Goal: Task Accomplishment & Management: Complete application form

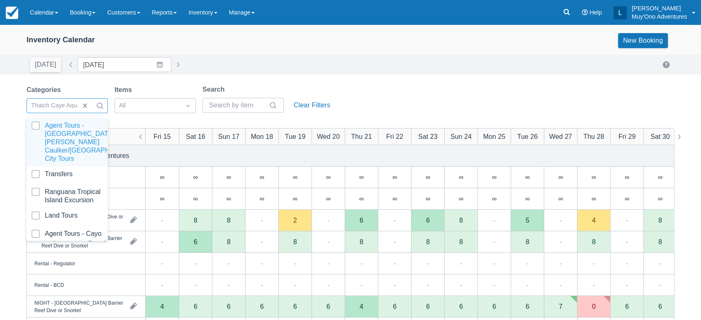
scroll to position [83, 0]
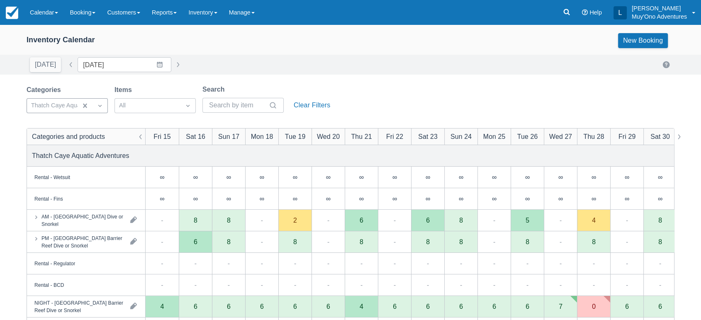
click at [245, 87] on div "Search" at bounding box center [242, 90] width 81 height 10
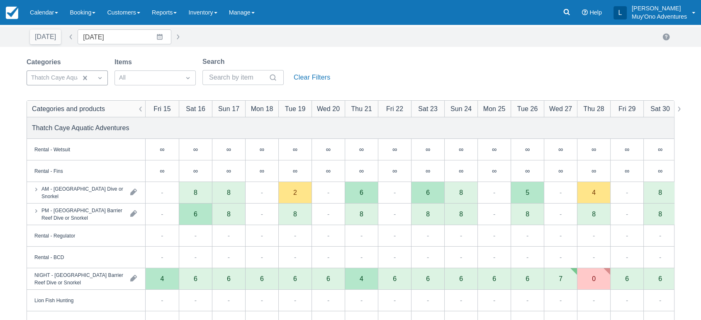
scroll to position [29, 0]
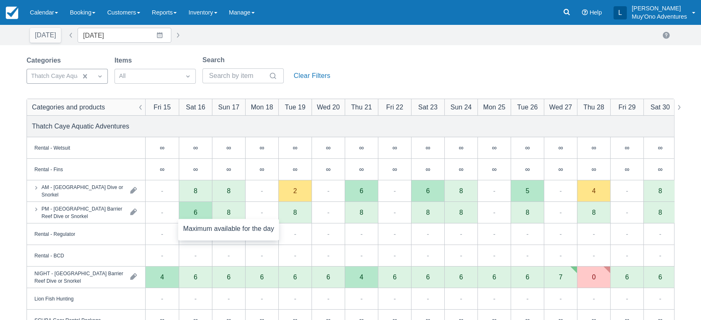
click at [232, 214] on div "8" at bounding box center [228, 213] width 33 height 22
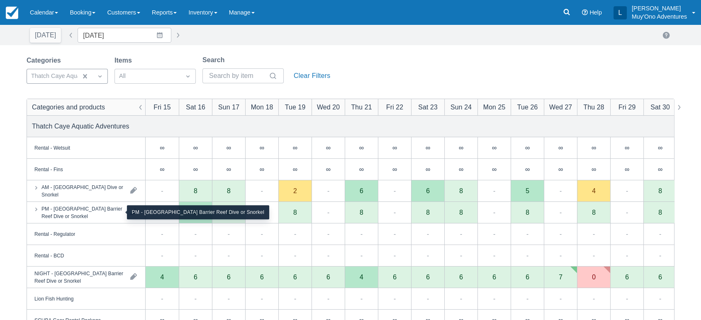
click at [96, 214] on div "PM - [GEOGRAPHIC_DATA] Barrier Reef Dive or Snorkel" at bounding box center [82, 212] width 82 height 15
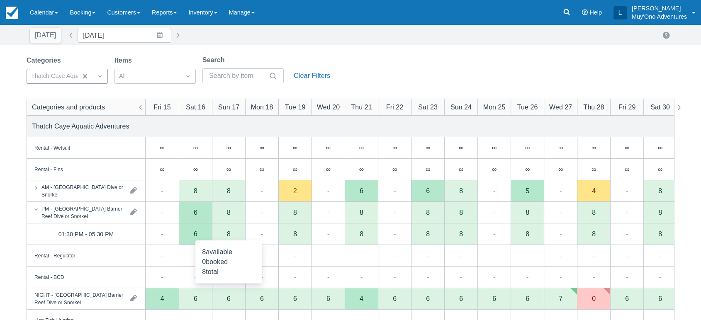
click at [229, 238] on div "8" at bounding box center [228, 234] width 33 height 22
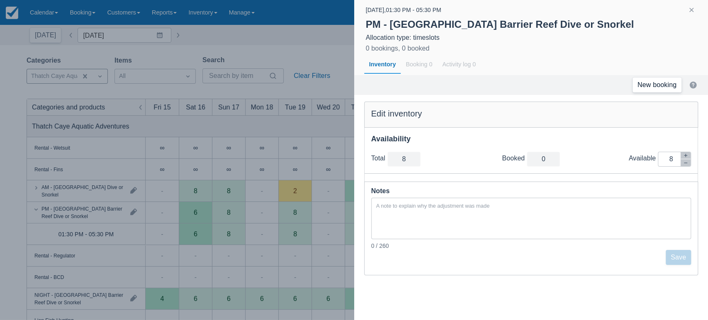
click at [653, 86] on link "New booking" at bounding box center [656, 85] width 49 height 15
click at [693, 14] on button "button" at bounding box center [691, 10] width 10 height 10
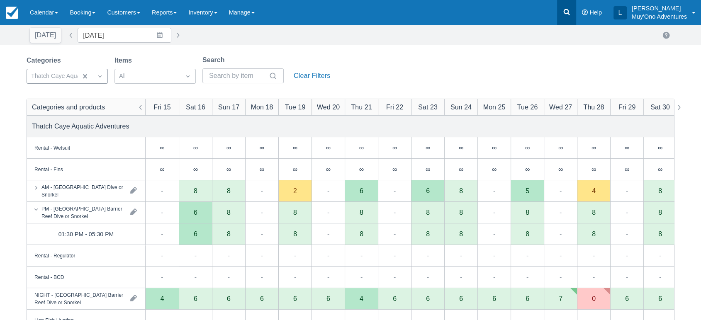
click at [561, 9] on link at bounding box center [566, 12] width 19 height 25
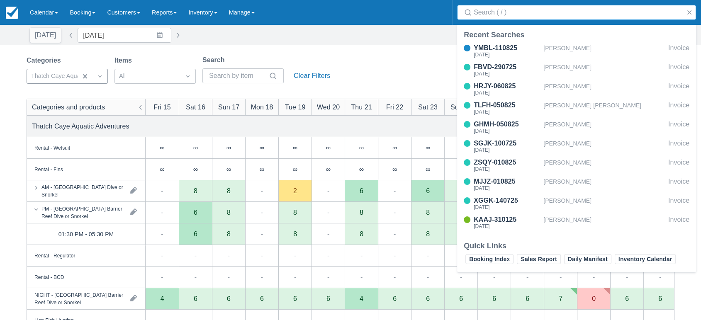
click at [524, 12] on input "Search" at bounding box center [577, 12] width 209 height 15
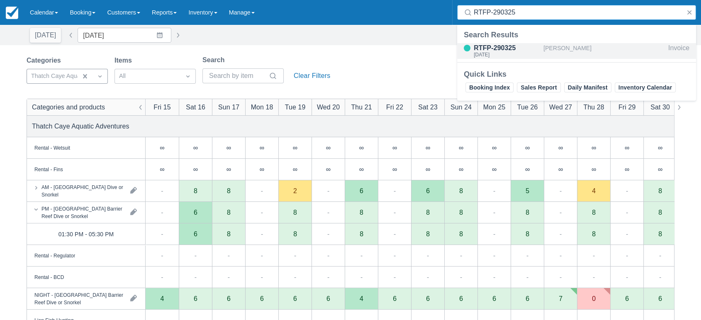
type input "RTFP-290325"
click at [507, 46] on div "RTFP-290325" at bounding box center [506, 48] width 66 height 10
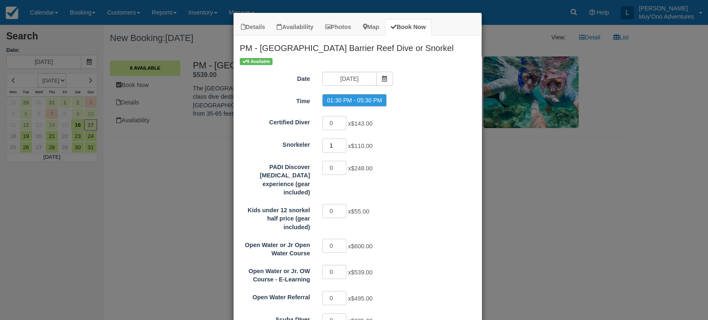
click at [338, 143] on input "1" at bounding box center [334, 145] width 24 height 14
type input "2"
click at [338, 143] on input "2" at bounding box center [334, 145] width 24 height 14
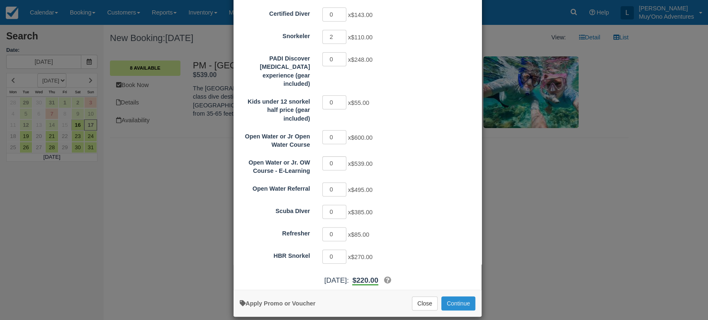
click at [444, 296] on button "Continue" at bounding box center [458, 303] width 34 height 14
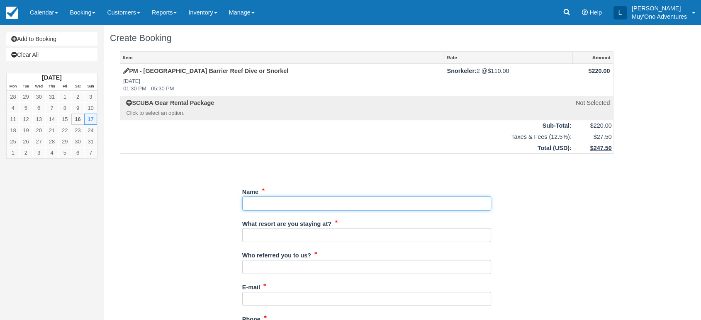
click at [252, 202] on input "Name" at bounding box center [366, 204] width 249 height 14
paste input "[PERSON_NAME]"
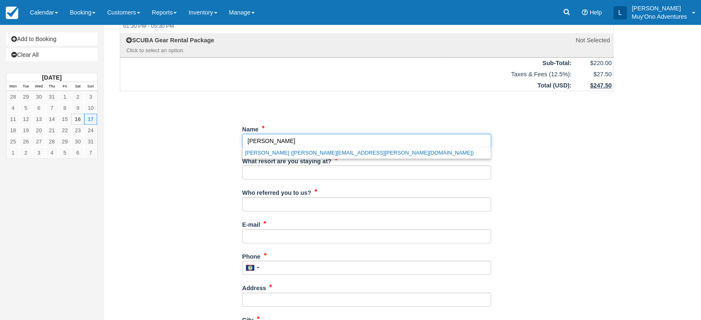
scroll to position [68, 0]
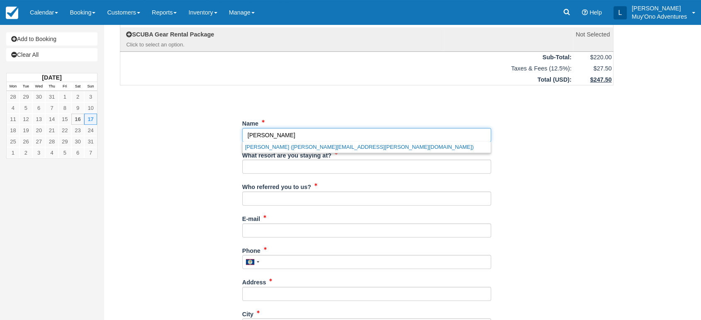
type input "[PERSON_NAME]"
click at [276, 163] on input "What resort are you staying at?" at bounding box center [366, 167] width 249 height 14
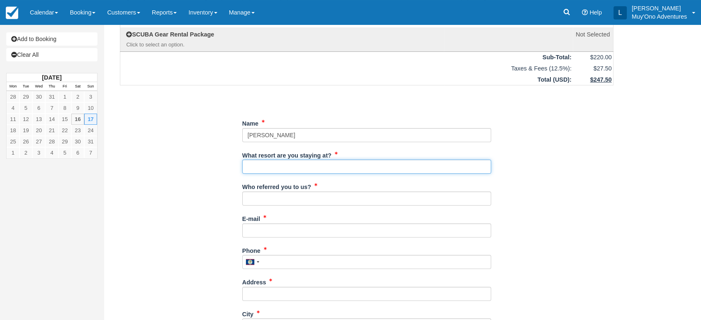
type input "Thatch Caye"
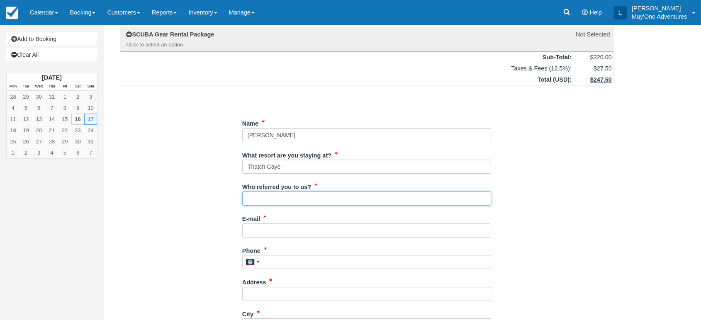
click at [274, 199] on input "Who referred you to us?" at bounding box center [366, 199] width 249 height 14
type input "[PERSON_NAME]"
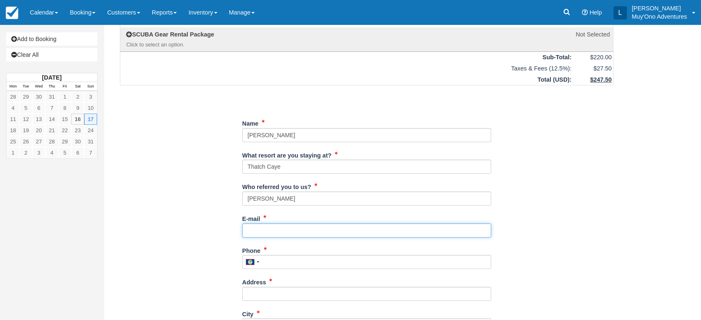
click at [259, 232] on input "E-mail" at bounding box center [366, 230] width 249 height 14
paste input "[EMAIL_ADDRESS][DOMAIN_NAME]"
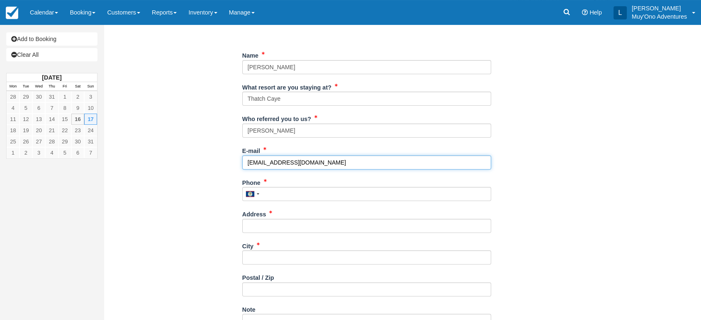
scroll to position [138, 0]
type input "saraharlow@gmail.com"
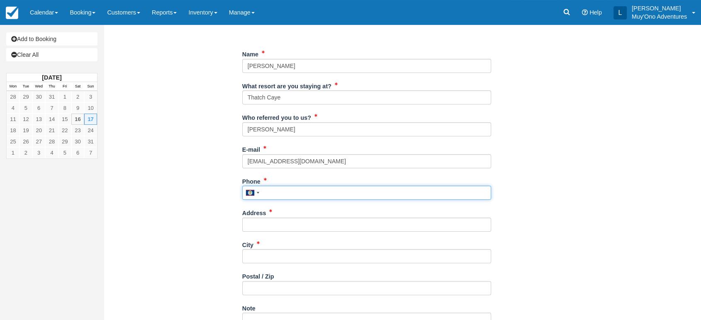
click at [276, 190] on input "Phone" at bounding box center [366, 193] width 249 height 14
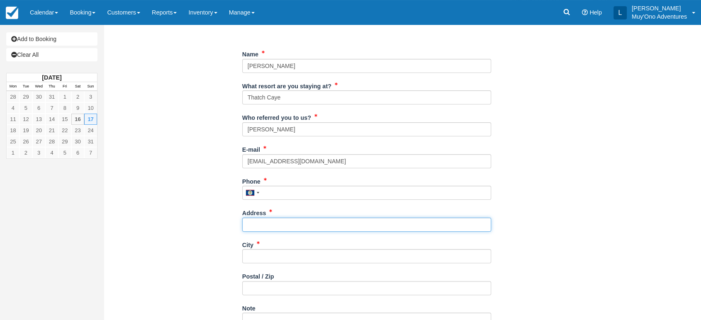
click at [285, 221] on input "Address" at bounding box center [366, 225] width 249 height 14
paste input "Washington DC 20007 United States"
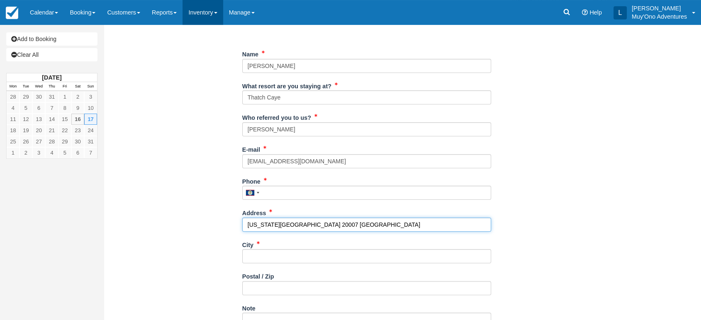
type input "Washington DC 20007 United States"
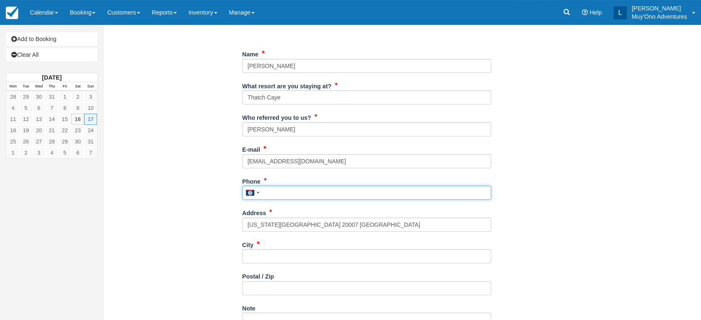
click at [270, 188] on input "Phone" at bounding box center [366, 193] width 249 height 14
paste input "(720) 883-3843"
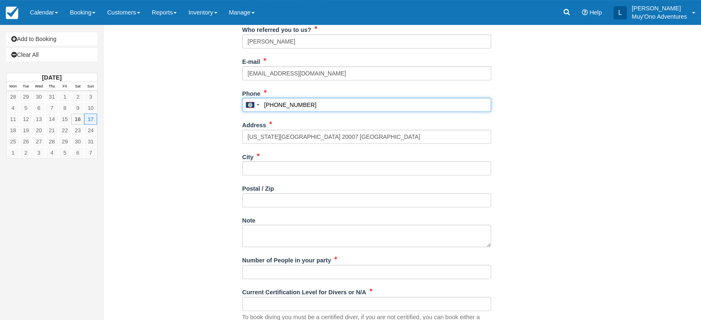
scroll to position [226, 0]
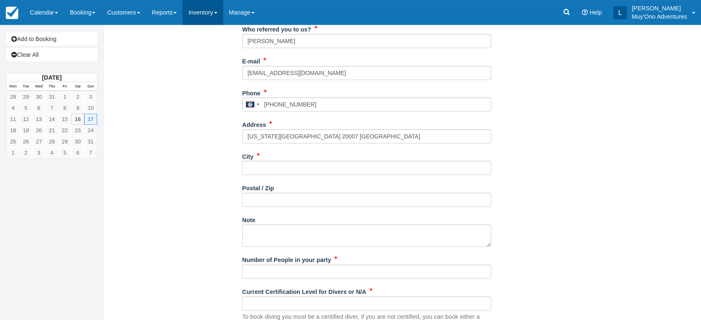
type input "7208833843"
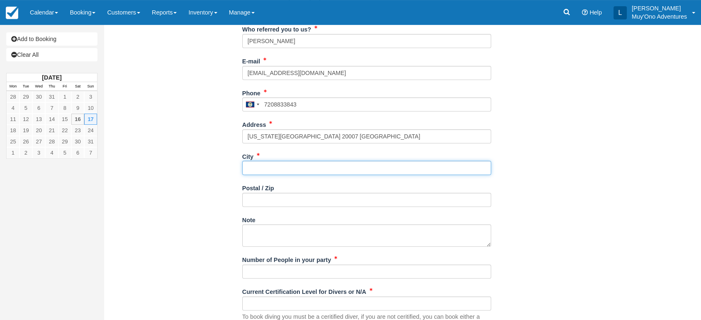
click at [275, 166] on input "City" at bounding box center [366, 168] width 249 height 14
type input "Washington"
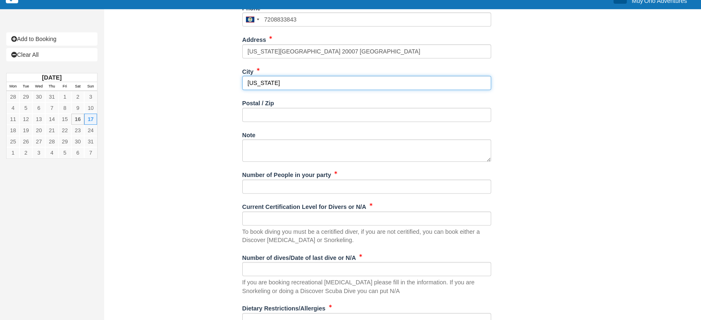
scroll to position [312, 0]
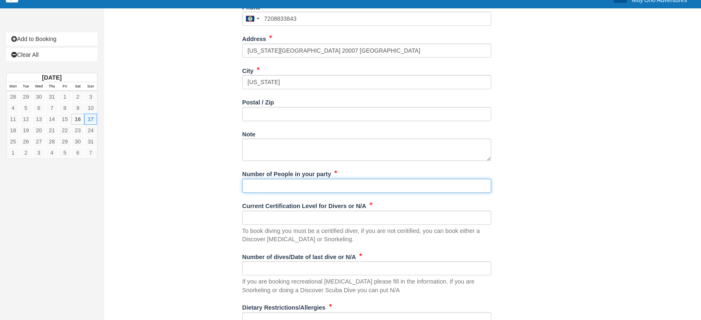
click at [286, 187] on input "Number of People in your party" at bounding box center [366, 186] width 249 height 14
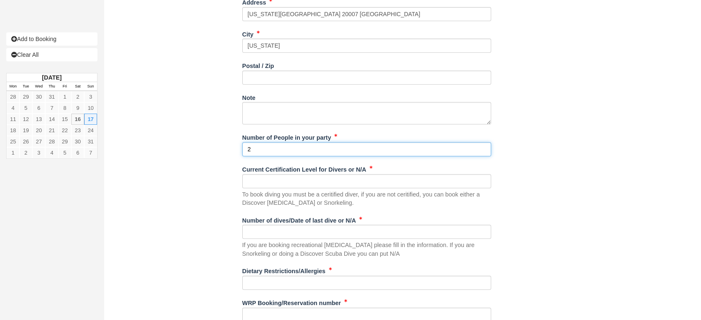
scroll to position [350, 0]
type input "2"
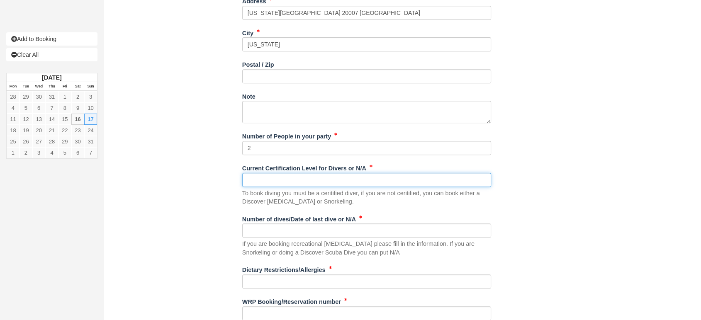
click at [283, 181] on input "Current Certification Level for Divers or N/A" at bounding box center [366, 180] width 249 height 14
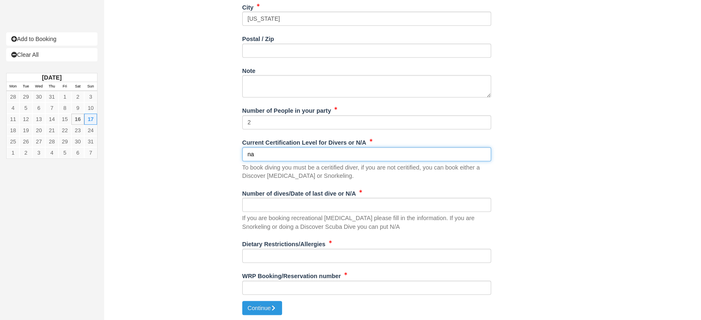
type input "na"
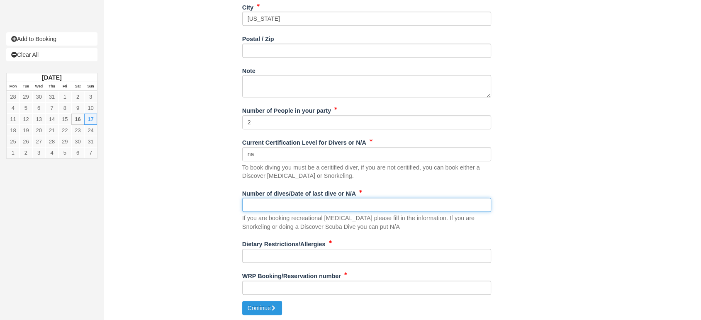
click at [258, 210] on input "Number of dives/Date of last dive or N/A" at bounding box center [366, 205] width 249 height 14
type input "na"
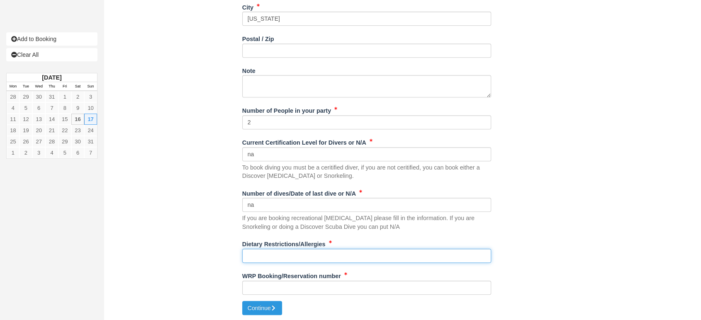
click at [261, 257] on input "Dietary Restrictions/Allergies" at bounding box center [366, 256] width 249 height 14
type input "na"
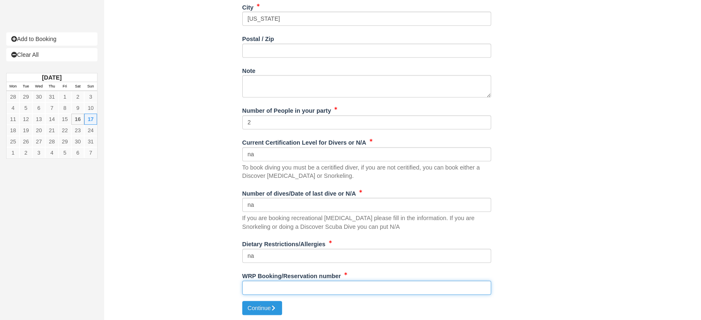
click at [263, 290] on input "WRP Booking/Reservation number" at bounding box center [366, 288] width 249 height 14
paste input "48245010"
click at [263, 290] on input "48245010" at bounding box center [366, 288] width 249 height 14
type input "48245010"
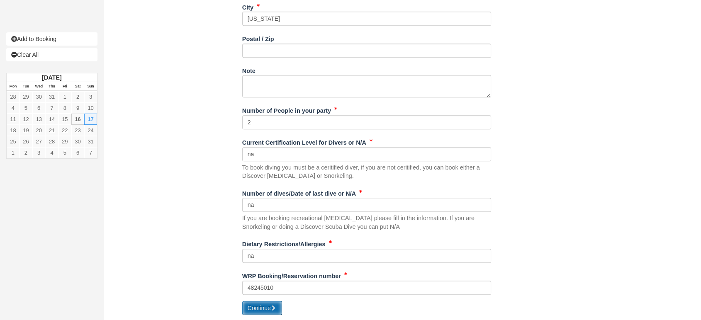
click at [260, 305] on button "Continue" at bounding box center [262, 308] width 40 height 14
type input "+5017208833843"
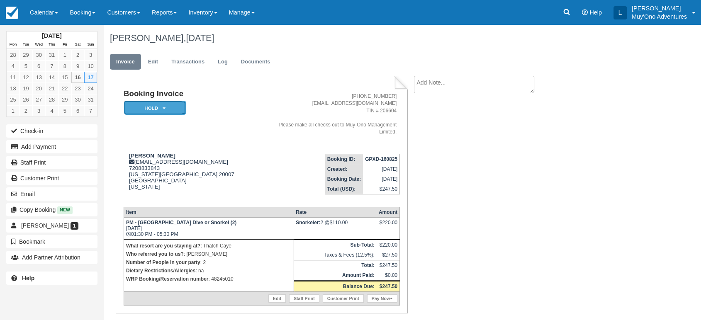
click at [175, 107] on em "HOLD" at bounding box center [155, 108] width 62 height 15
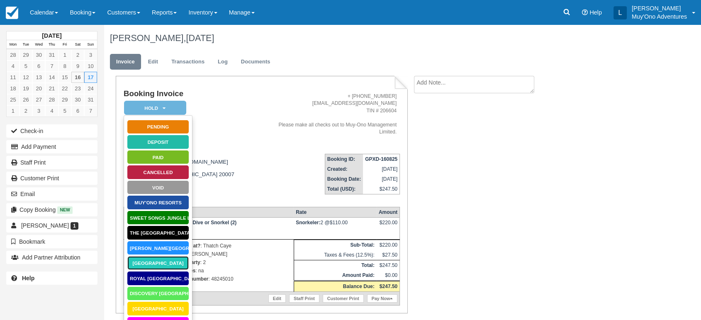
click at [153, 260] on link "[GEOGRAPHIC_DATA]" at bounding box center [158, 263] width 62 height 15
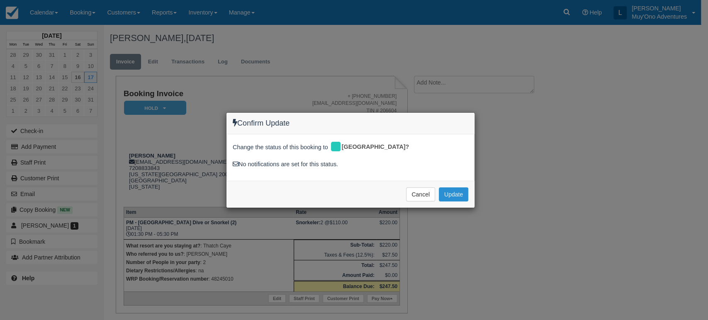
click at [447, 196] on button "Update" at bounding box center [453, 194] width 29 height 14
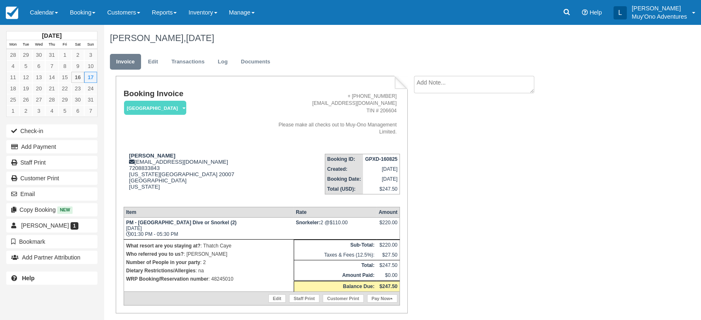
click at [381, 156] on strong "GPXD-160825" at bounding box center [381, 159] width 32 height 6
copy tbody "GPXD-160825"
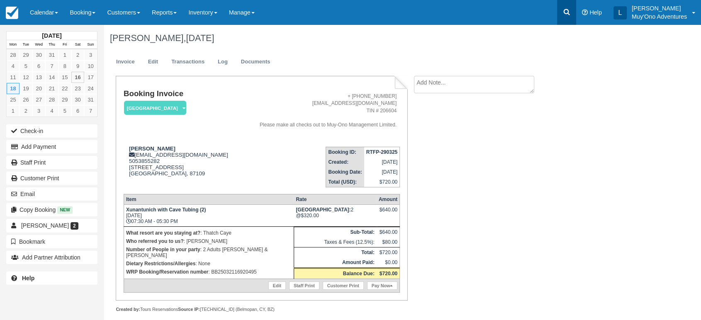
click at [572, 11] on link at bounding box center [566, 12] width 19 height 25
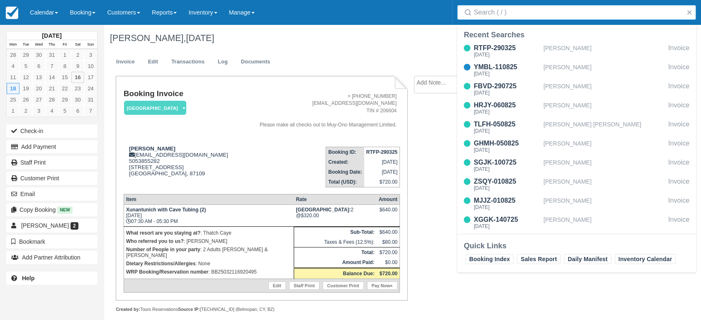
click at [517, 13] on input "Search" at bounding box center [577, 12] width 209 height 15
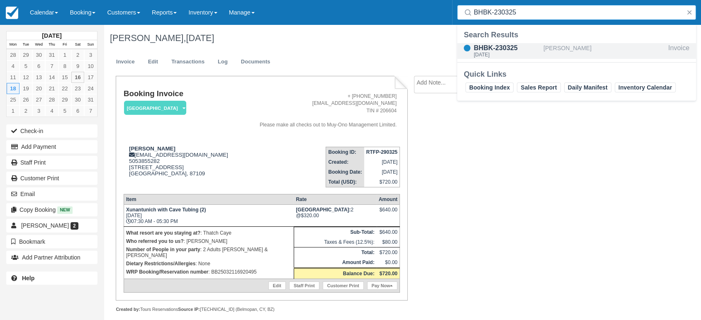
type input "BHBK-230325"
click at [500, 51] on div "BHBK-230325" at bounding box center [506, 48] width 66 height 10
